Goal: Navigation & Orientation: Find specific page/section

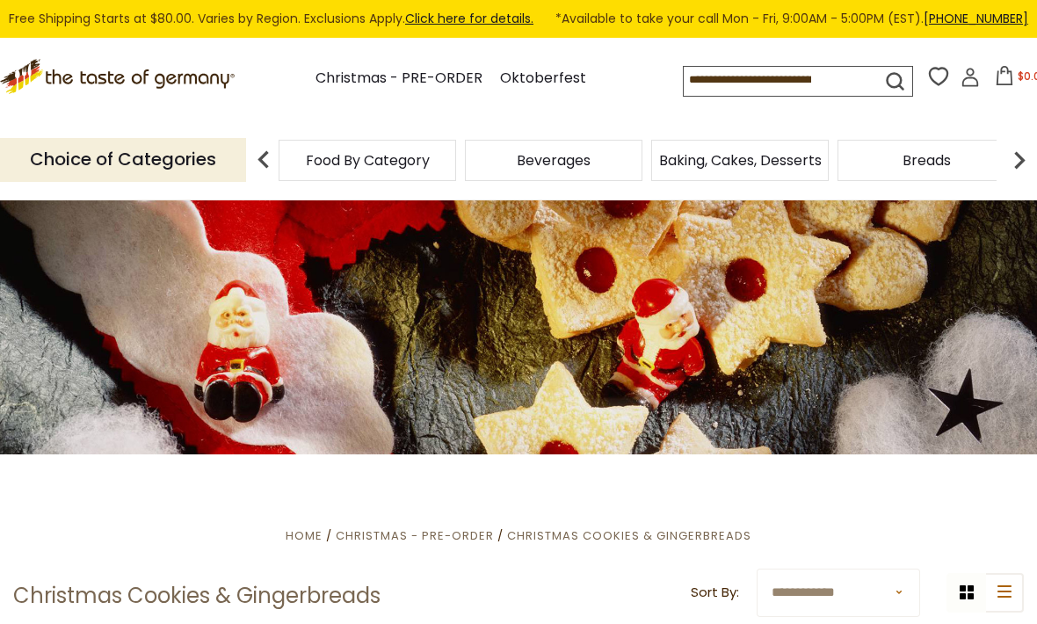
click at [372, 155] on span "Food By Category" at bounding box center [368, 160] width 124 height 13
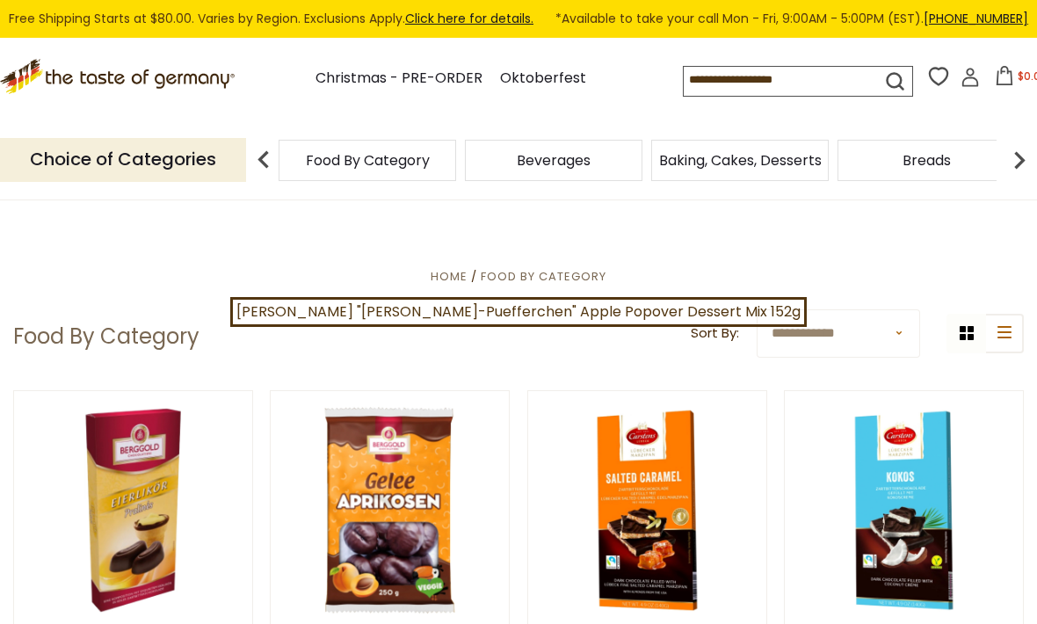
click at [723, 158] on span "Baking, Cakes, Desserts" at bounding box center [740, 160] width 163 height 13
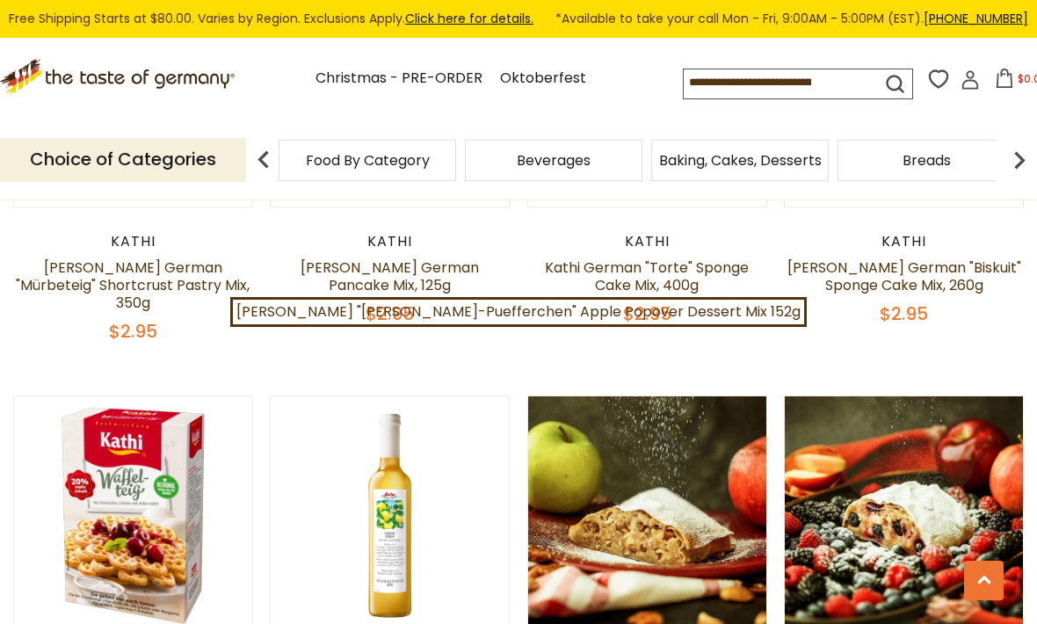
scroll to position [1480, 0]
